Goal: Communication & Community: Answer question/provide support

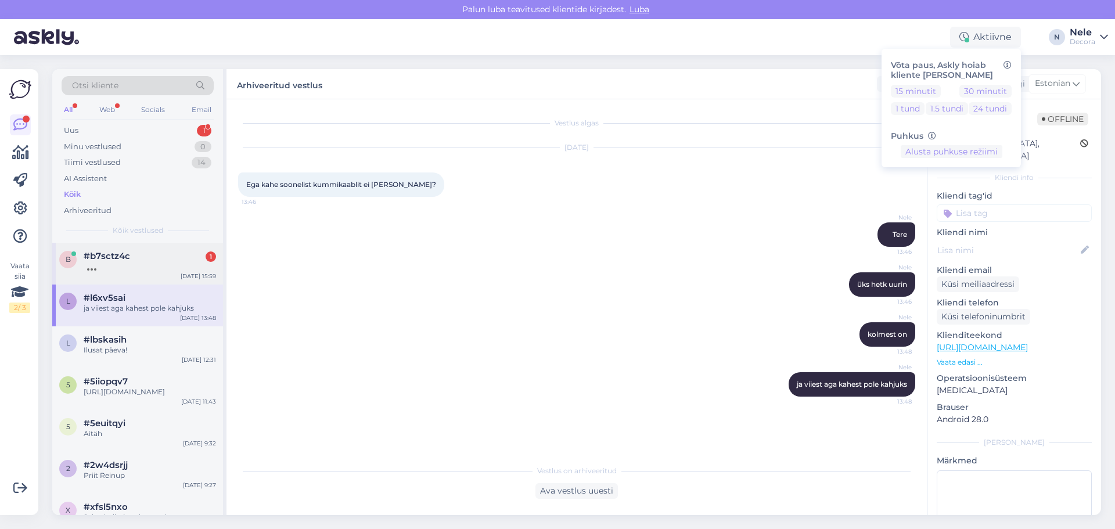
click at [109, 259] on span "#b7sctz4c" at bounding box center [107, 256] width 46 height 10
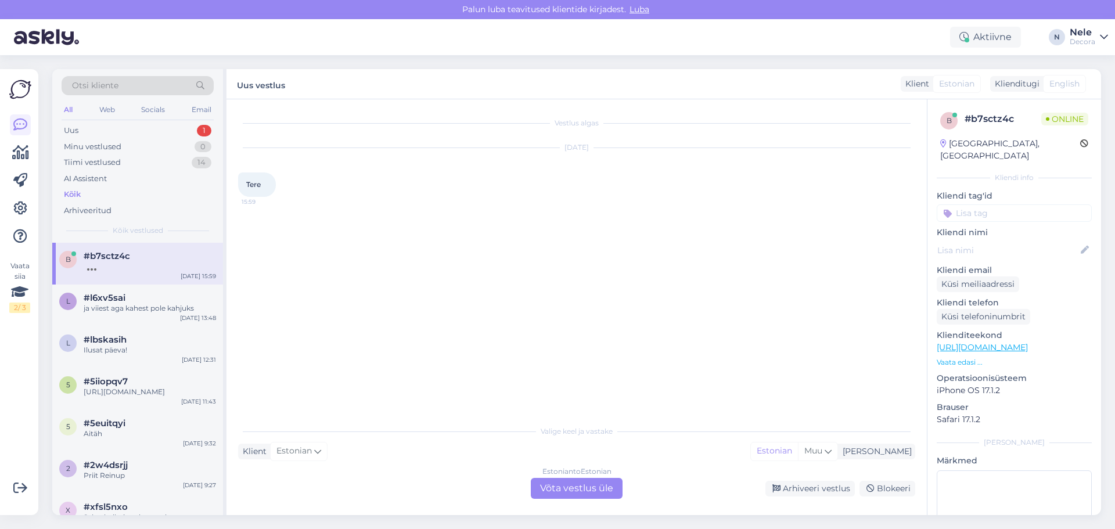
click at [574, 483] on div "Estonian to Estonian Võta vestlus üle" at bounding box center [577, 488] width 92 height 21
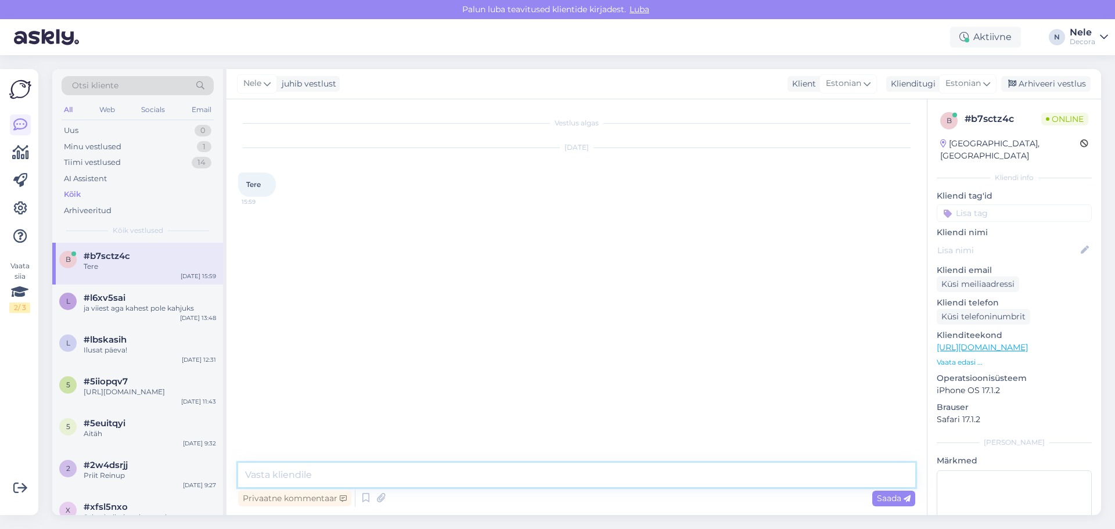
click at [268, 474] on textarea at bounding box center [576, 475] width 677 height 24
type textarea "Tere"
click at [1028, 342] on link "[URL][DOMAIN_NAME]" at bounding box center [982, 347] width 91 height 10
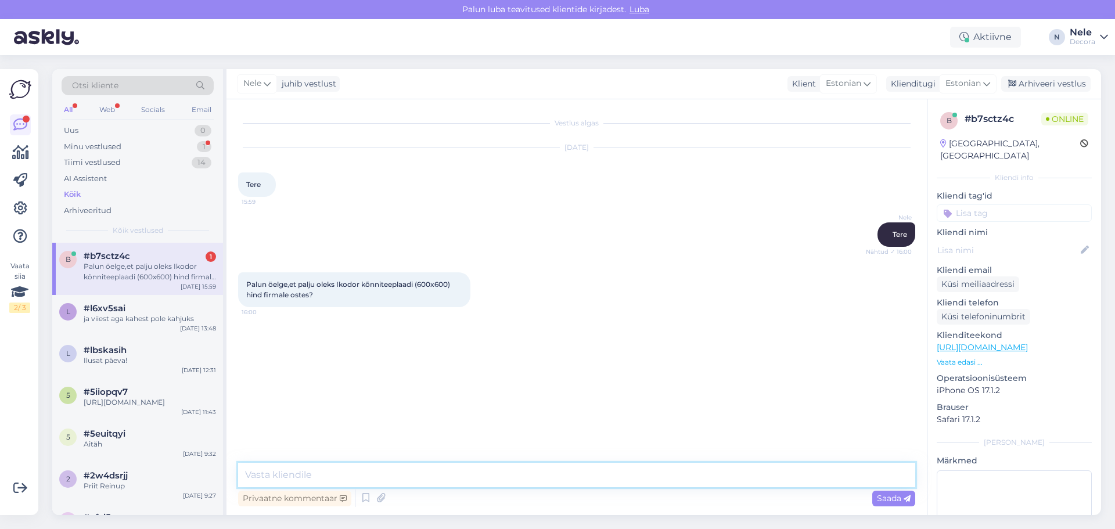
click at [308, 482] on textarea at bounding box center [576, 475] width 677 height 24
click at [315, 475] on textarea at bounding box center [576, 475] width 677 height 24
type textarea "[PERSON_NAME] on meiega leping siis vastavalt lepingule aga muidu on see e-poes…"
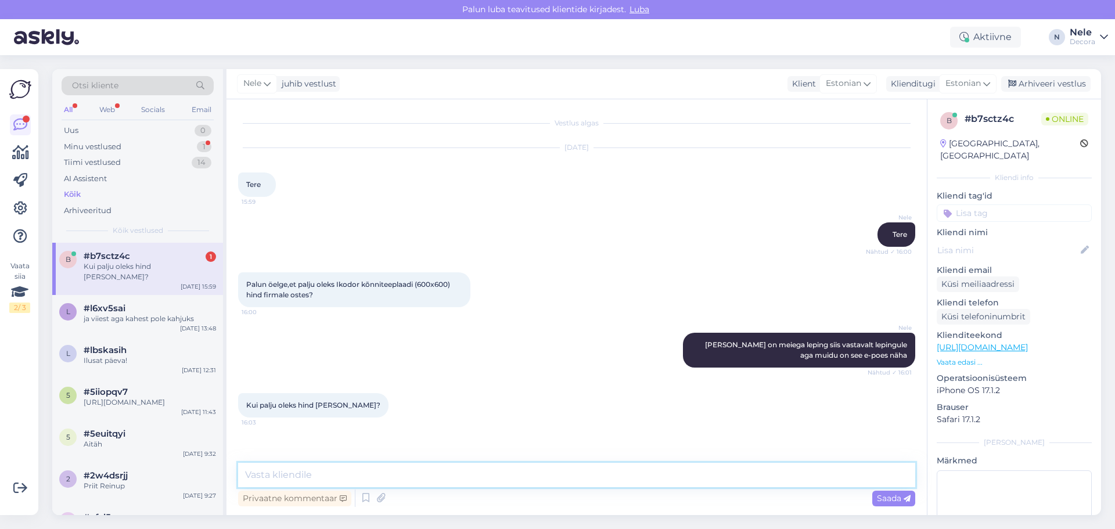
click at [303, 473] on textarea at bounding box center [576, 475] width 677 height 24
type textarea "Sellele firmale ei ole määratud allahindlust"
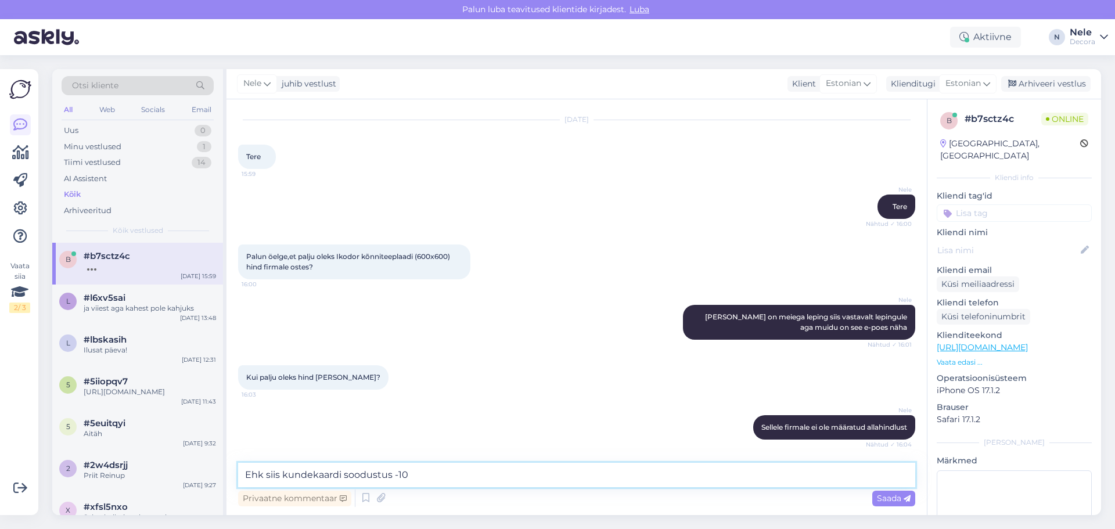
type textarea "Ehk siis kundekaardi soodustus -10%"
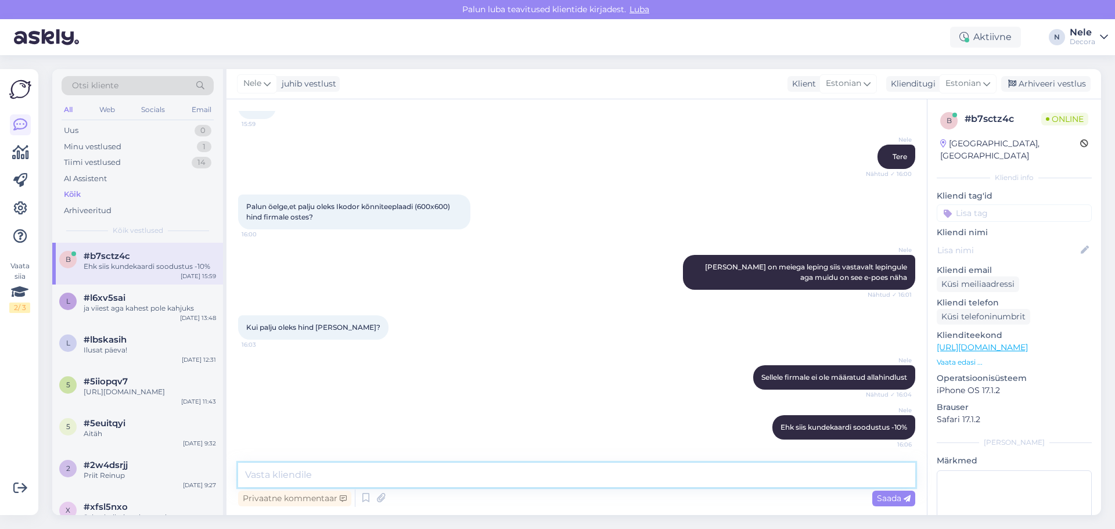
scroll to position [138, 0]
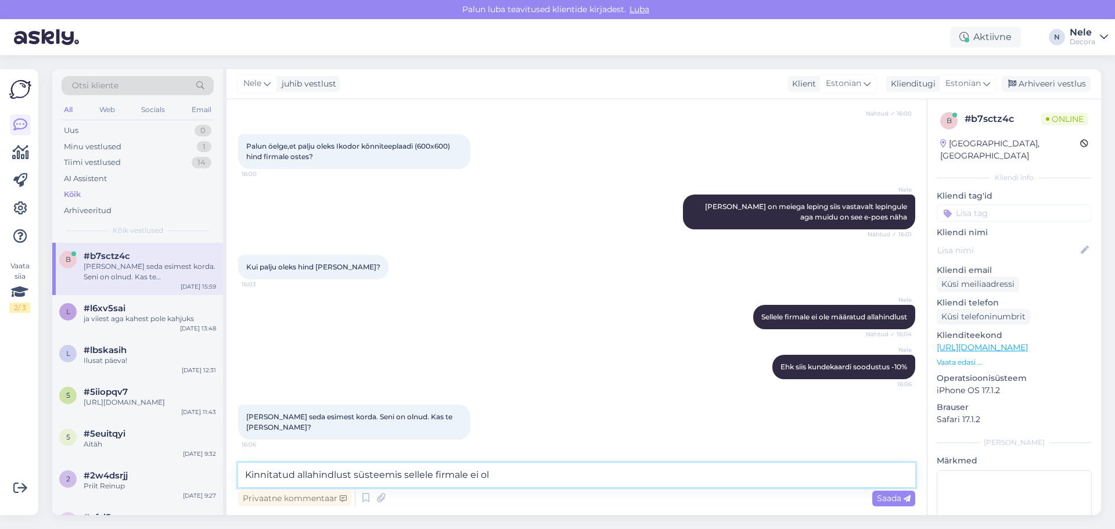
type textarea "Kinnitatud allahindlust süsteemis sellele firmale ei ole"
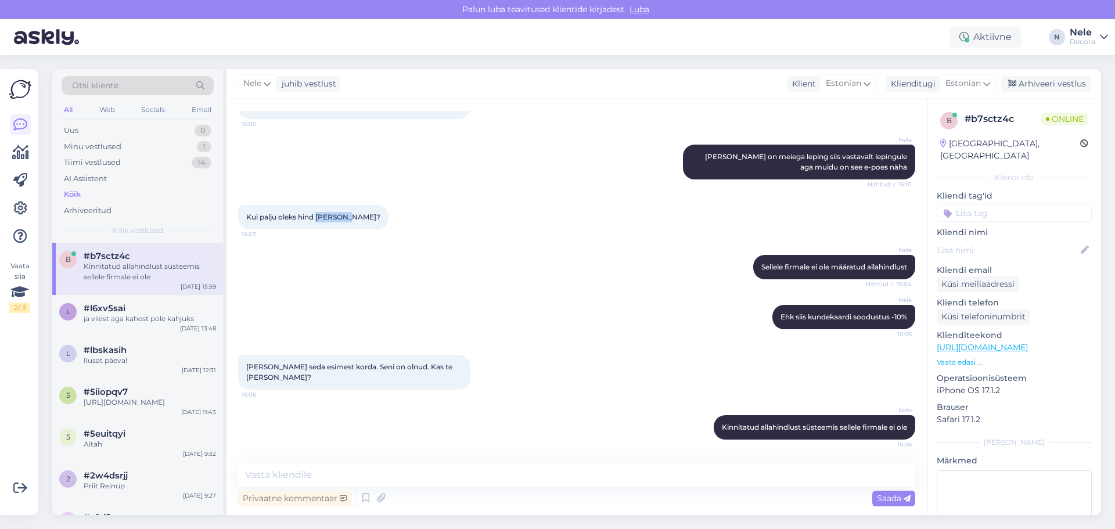
drag, startPoint x: 347, startPoint y: 213, endPoint x: 319, endPoint y: 219, distance: 29.2
click at [319, 219] on span "Kui palju oleks hind [PERSON_NAME]?" at bounding box center [313, 217] width 134 height 9
copy span "Griin OÜ"
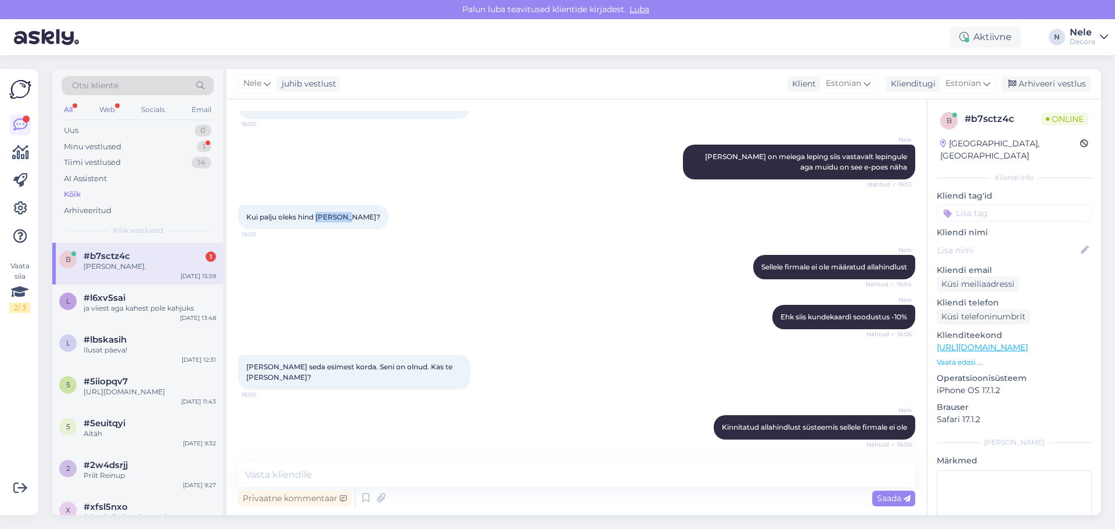
scroll to position [238, 0]
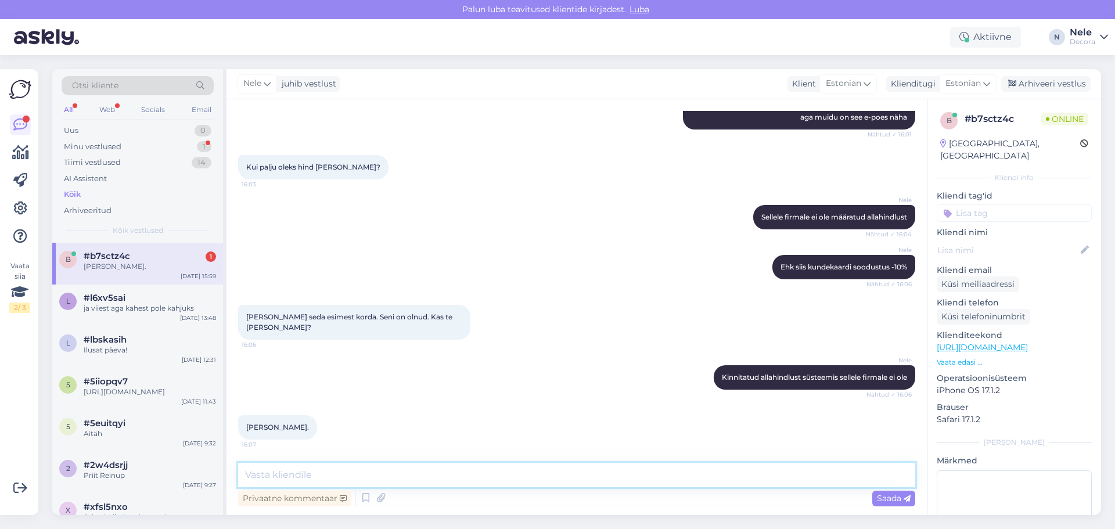
click at [258, 479] on textarea at bounding box center [576, 475] width 677 height 24
type textarea "Kaunist päeva"
click at [890, 496] on span "Saada" at bounding box center [894, 498] width 34 height 10
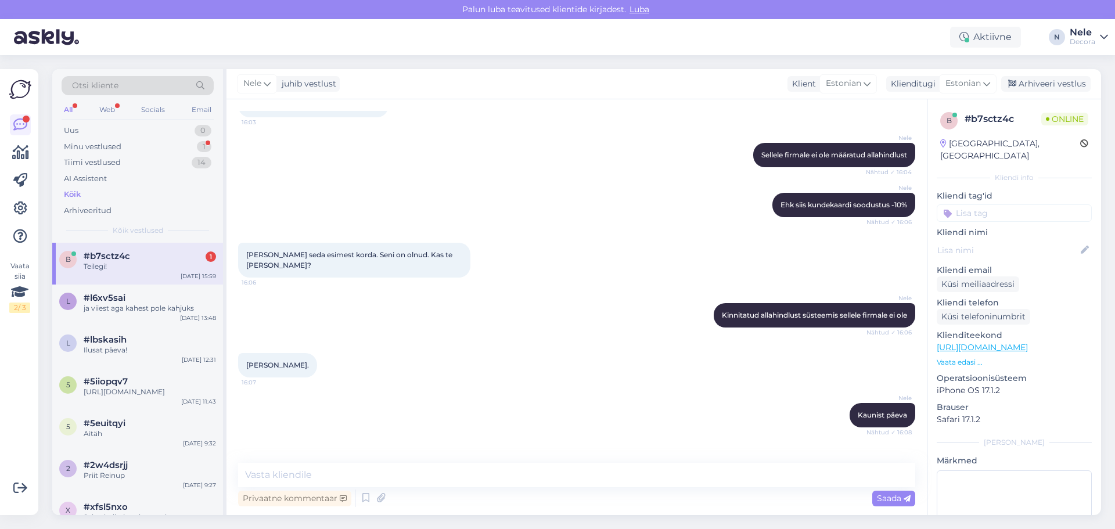
scroll to position [338, 0]
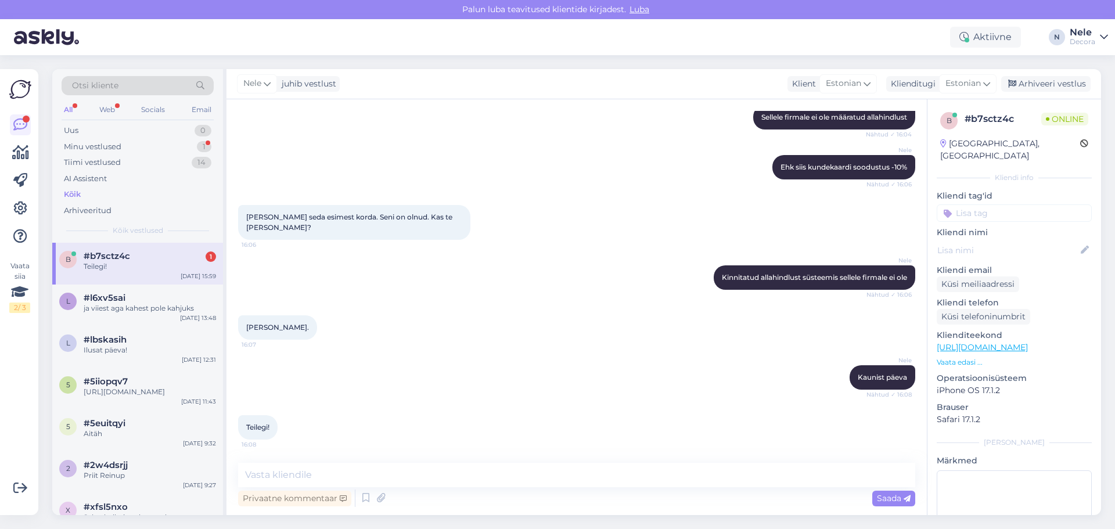
click at [117, 261] on div "Teilegi!" at bounding box center [150, 266] width 132 height 10
click at [364, 476] on textarea at bounding box center [576, 475] width 677 height 24
click at [624, 206] on div "[PERSON_NAME] seda esimest korda. Seni on olnud. Kas te [PERSON_NAME]? 16:06" at bounding box center [576, 222] width 677 height 60
click at [1056, 84] on div "Arhiveeri vestlus" at bounding box center [1045, 84] width 89 height 16
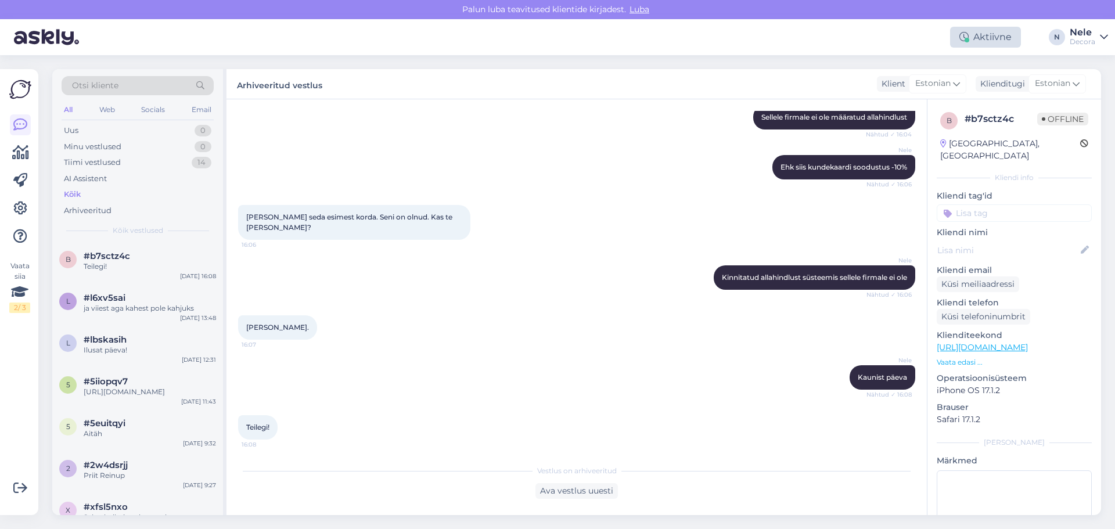
click at [992, 35] on div "Aktiivne" at bounding box center [985, 37] width 71 height 21
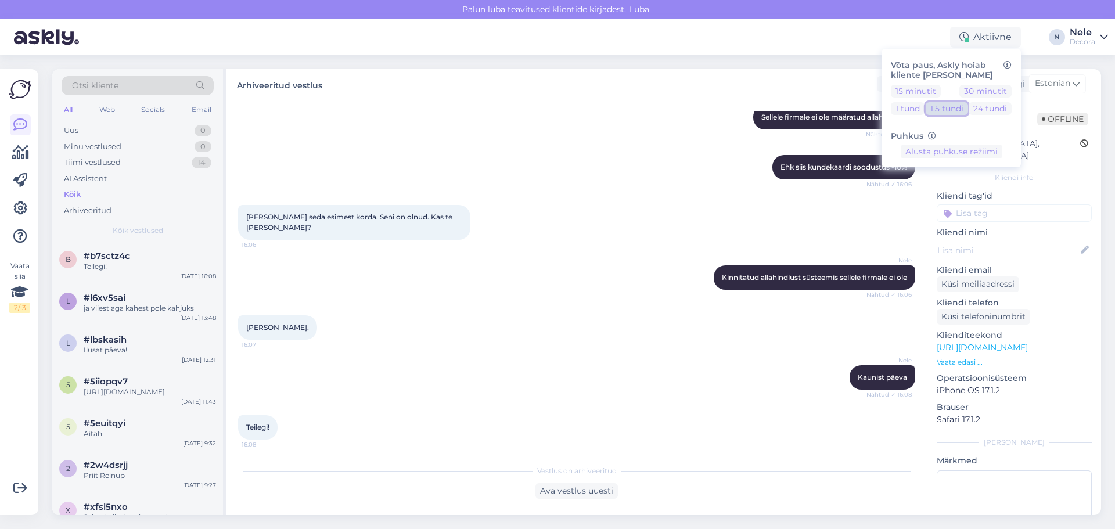
click at [949, 109] on button "1.5 tundi" at bounding box center [947, 108] width 42 height 13
